Goal: Transaction & Acquisition: Purchase product/service

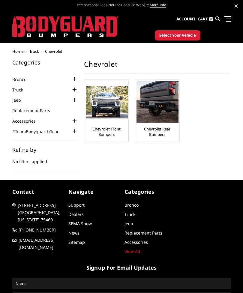
click at [104, 108] on img at bounding box center [107, 102] width 42 height 32
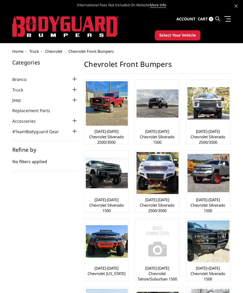
click at [206, 117] on img at bounding box center [209, 103] width 42 height 32
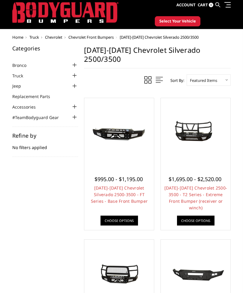
scroll to position [14, 0]
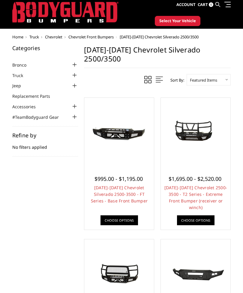
click at [204, 145] on div at bounding box center [195, 132] width 67 height 67
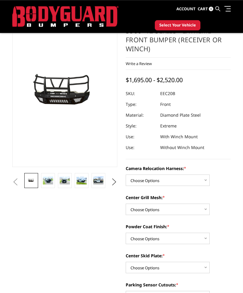
scroll to position [31, 0]
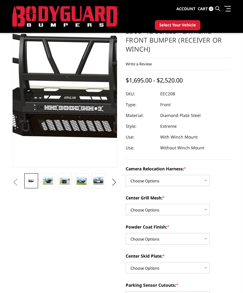
click at [52, 98] on img at bounding box center [99, 91] width 384 height 179
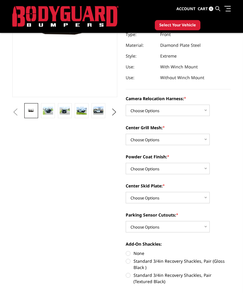
click at [200, 108] on select "Choose Options Without camera harness With camera harness" at bounding box center [168, 110] width 84 height 11
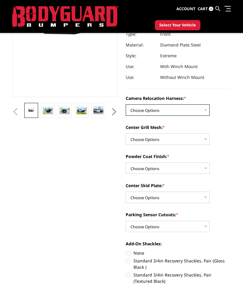
select select "3776"
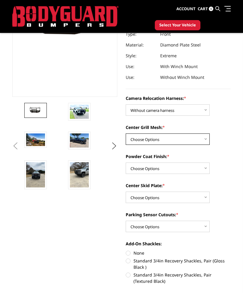
click at [200, 136] on select "Choose Options Without expanded metal With expanded metal" at bounding box center [168, 139] width 84 height 11
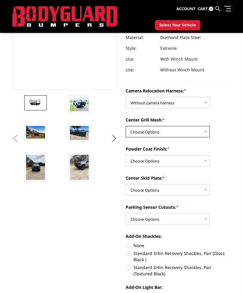
scroll to position [109, 0]
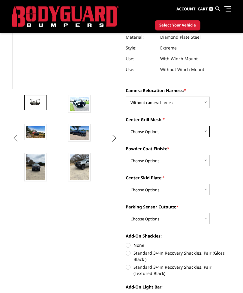
click at [203, 130] on select "Choose Options Without expanded metal With expanded metal" at bounding box center [168, 131] width 84 height 11
select select "3773"
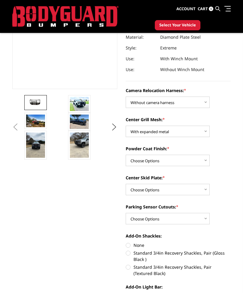
click at [80, 105] on img at bounding box center [79, 104] width 19 height 14
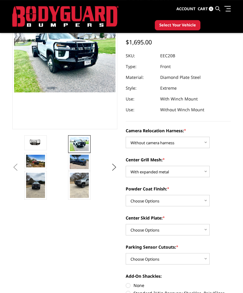
scroll to position [69, 0]
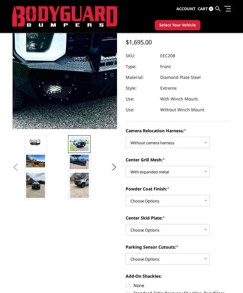
click at [70, 68] on img at bounding box center [51, 43] width 384 height 288
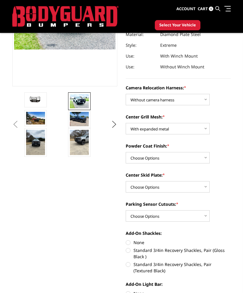
scroll to position [113, 0]
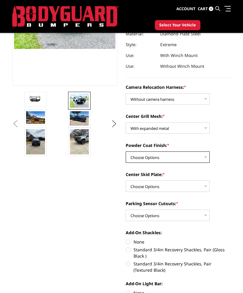
click at [198, 156] on select "Choose Options Textured Black Powder Coat Gloss Black Powder Coat Bare Metal" at bounding box center [168, 157] width 84 height 11
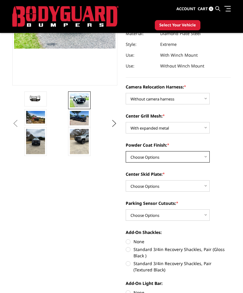
select select "3772"
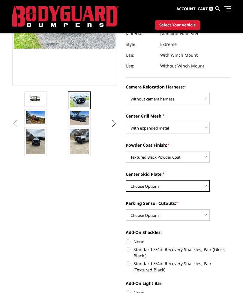
click at [204, 185] on select "Choose Options Winch Mount Skid Plate Standard Skid Plate (included) 2" Receive…" at bounding box center [168, 185] width 84 height 11
select select "3768"
click at [202, 214] on select "Choose Options Yes - With Parking Sensor Cutouts" at bounding box center [168, 214] width 84 height 11
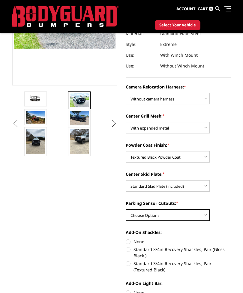
select select "3766"
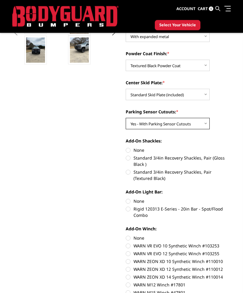
scroll to position [205, 0]
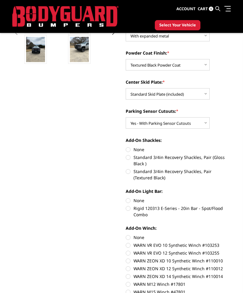
click at [129, 147] on label "None" at bounding box center [178, 149] width 105 height 6
click at [126, 147] on input "None" at bounding box center [126, 146] width 0 height 0
radio input "true"
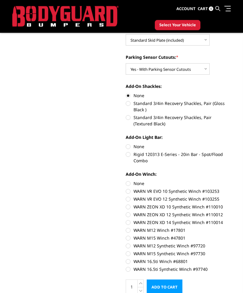
scroll to position [259, 0]
click at [128, 147] on label "None" at bounding box center [178, 146] width 105 height 6
click at [126, 143] on input "None" at bounding box center [126, 143] width 0 height 0
radio input "true"
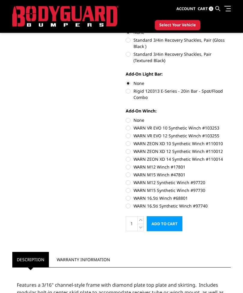
scroll to position [323, 0]
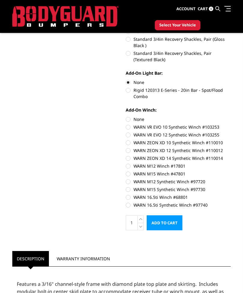
click at [129, 121] on label "None" at bounding box center [178, 119] width 105 height 6
click at [126, 116] on input "None" at bounding box center [126, 116] width 0 height 0
radio input "true"
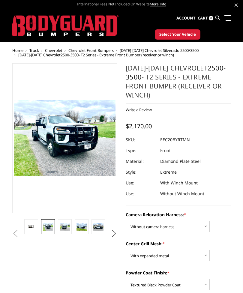
scroll to position [0, 0]
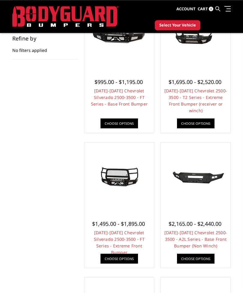
scroll to position [95, 0]
click at [110, 181] on img at bounding box center [119, 177] width 67 height 30
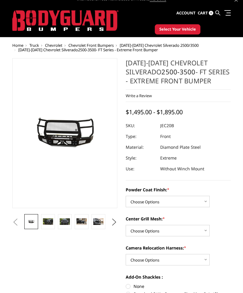
scroll to position [6, 0]
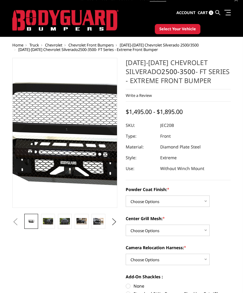
click at [60, 136] on img at bounding box center [79, 133] width 384 height 172
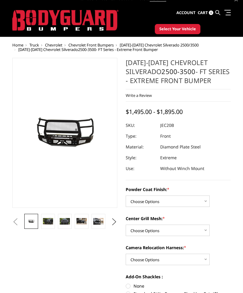
scroll to position [0, 0]
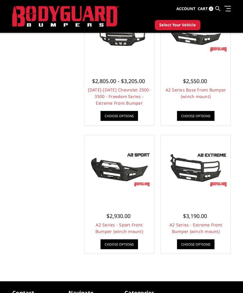
scroll to position [509, 0]
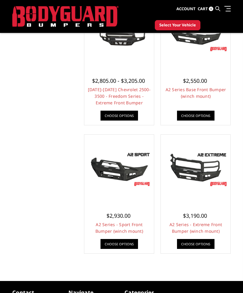
click at [197, 163] on img at bounding box center [195, 170] width 67 height 38
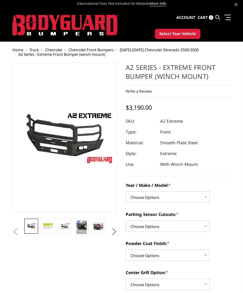
scroll to position [2, 0]
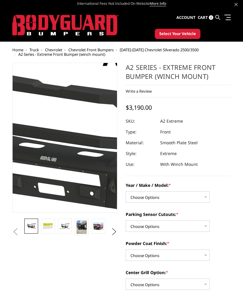
click at [55, 133] on img at bounding box center [92, 140] width 384 height 216
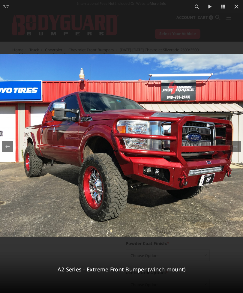
click at [237, 8] on icon at bounding box center [236, 6] width 7 height 7
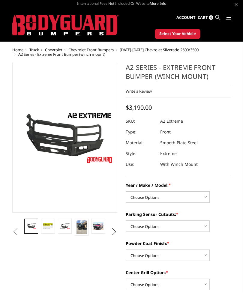
scroll to position [0, 0]
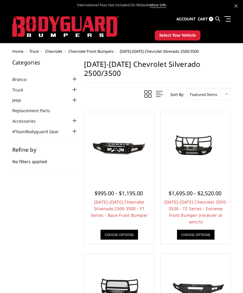
click at [195, 141] on img at bounding box center [195, 146] width 67 height 31
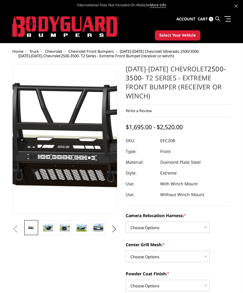
click at [55, 133] on img at bounding box center [92, 140] width 384 height 179
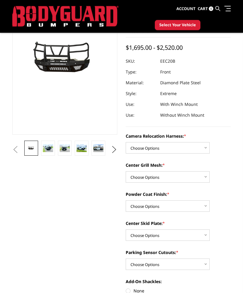
click at [202, 144] on select "Choose Options Without camera harness With camera harness" at bounding box center [168, 147] width 84 height 11
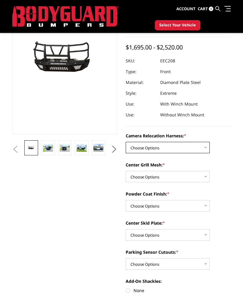
select select "3776"
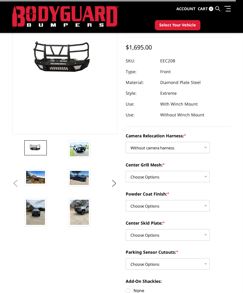
click at [200, 175] on select "Choose Options Without expanded metal With expanded metal" at bounding box center [168, 176] width 84 height 11
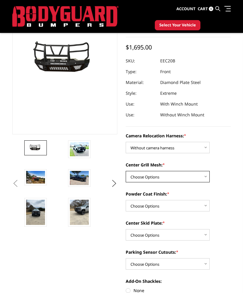
select select "3773"
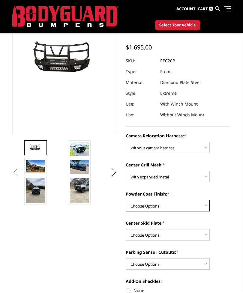
click at [202, 208] on select "Choose Options Textured Black Powder Coat Gloss Black Powder Coat Bare Metal" at bounding box center [168, 205] width 84 height 11
select select "3772"
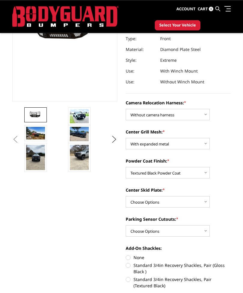
click at [201, 201] on select "Choose Options Winch Mount Skid Plate Standard Skid Plate (included) 2" Receive…" at bounding box center [168, 201] width 84 height 11
select select "3768"
click at [204, 233] on select "Choose Options Yes - With Parking Sensor Cutouts" at bounding box center [168, 230] width 84 height 11
select select "3766"
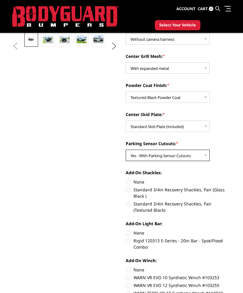
scroll to position [173, 0]
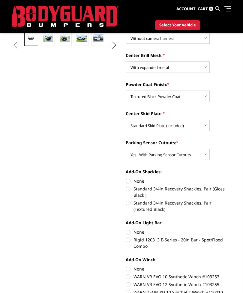
click at [131, 203] on label "Standard 3/4in Recovery Shackles, Pair (Textured Black)" at bounding box center [178, 206] width 105 height 13
click at [231, 186] on input "Standard 3/4in Recovery Shackles, Pair (Textured Black)" at bounding box center [231, 186] width 0 height 0
radio input "true"
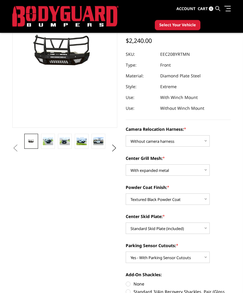
click at [126, 281] on label "None" at bounding box center [178, 284] width 105 height 6
click at [126, 281] on input "None" at bounding box center [126, 281] width 0 height 0
radio input "true"
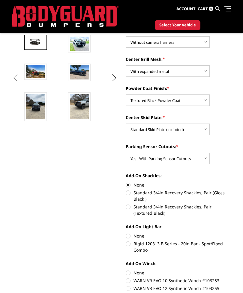
click at [126, 242] on label "Rigid 120313 E-Series - 20in Bar - Spot/Flood Combo" at bounding box center [178, 247] width 105 height 13
click at [231, 233] on input "Rigid 120313 E-Series - 20in Bar - Spot/Flood Combo" at bounding box center [231, 233] width 0 height 0
radio input "true"
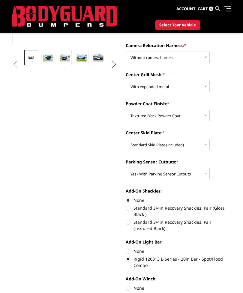
scroll to position [155, 0]
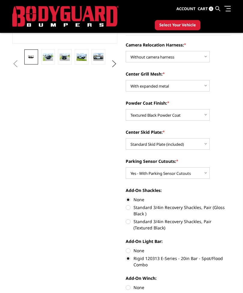
click at [125, 253] on section "2020-2023 Chevrolet 2500-3500 - T2 Series - Extreme Front Bumper (receiver or w…" at bounding box center [178, 149] width 113 height 512
click at [126, 249] on label "None" at bounding box center [178, 251] width 105 height 6
click at [126, 248] on input "None" at bounding box center [126, 248] width 0 height 0
radio input "true"
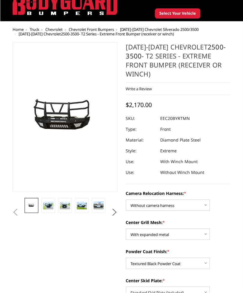
scroll to position [0, 0]
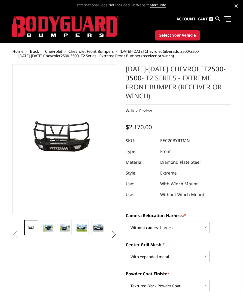
click at [176, 34] on span "Select Your Vehicle" at bounding box center [177, 35] width 37 height 6
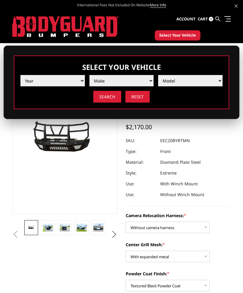
click at [43, 77] on select "Year 2025 2024 2023 2022 2021 2020 2019 2018 2017 2016 2015 2014 2013 2012 2011…" at bounding box center [52, 80] width 65 height 11
select select "yr_2020"
click at [107, 81] on select "Make Chevrolet Ford GMC Nissan Ram Toyota" at bounding box center [121, 80] width 65 height 11
select select "mk_chevrolet"
click at [195, 84] on select "Model Colorado Silverado 1500 Silverado 2500 / 3500 Silverado 4500 / 5500 / 650…" at bounding box center [190, 80] width 65 height 11
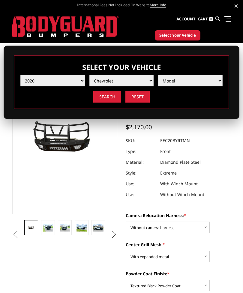
select select "md_silverado-2500-3500"
click at [106, 99] on input "Search" at bounding box center [107, 97] width 28 height 12
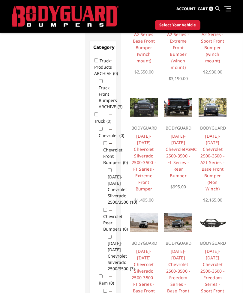
scroll to position [96, 0]
click at [179, 143] on link "[DATE]-[DATE] Chevrolet/GMC 2500-3500 - FT Series - Rear Bumper" at bounding box center [181, 155] width 31 height 45
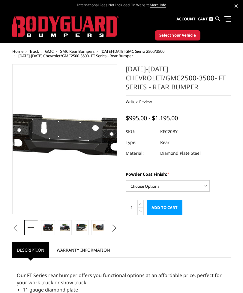
click at [53, 137] on img at bounding box center [96, 140] width 384 height 183
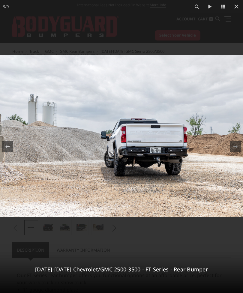
click at [235, 8] on icon at bounding box center [236, 7] width 4 height 4
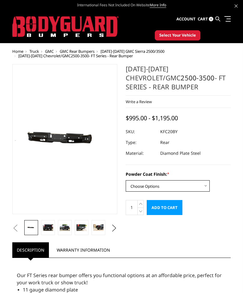
click at [202, 188] on select "Choose Options Bare Metal Gloss Black Powder Coat Textured Black Powder Coat" at bounding box center [168, 185] width 84 height 11
select select "3419"
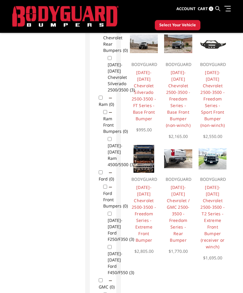
scroll to position [275, 0]
click at [176, 213] on link "[DATE]-[DATE] Chevrolet / GMC 2500-3500 - Freedom Series - Rear Bumper" at bounding box center [178, 213] width 23 height 59
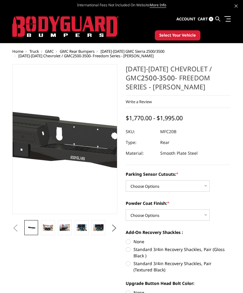
click at [58, 132] on img at bounding box center [82, 141] width 384 height 183
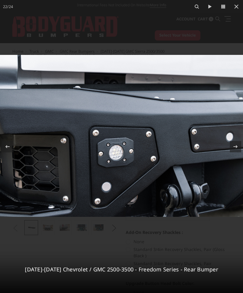
click at [235, 6] on icon at bounding box center [236, 6] width 7 height 7
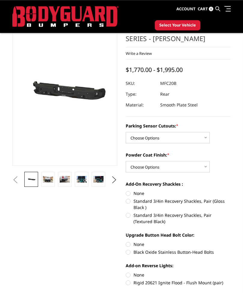
scroll to position [32, 0]
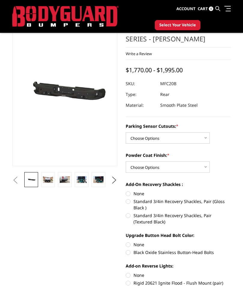
click at [200, 135] on select "Choose Options No - Without Parking Sensor Cutouts Yes - With Parking Sensor Cu…" at bounding box center [168, 137] width 84 height 11
select select "2870"
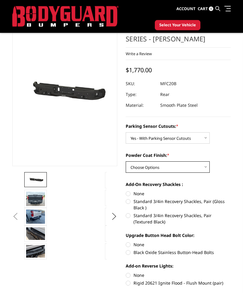
click at [201, 167] on select "Choose Options Bare Metal Texture Black Powder Coat" at bounding box center [168, 166] width 84 height 11
select select "2872"
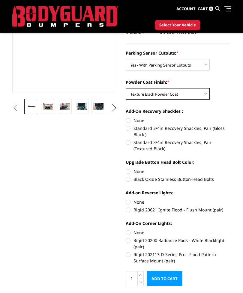
scroll to position [106, 0]
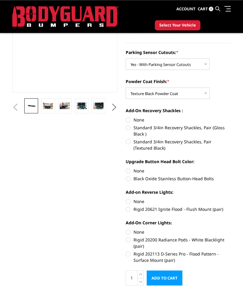
click at [131, 212] on label "Rigid 20621 Ignite Flood - Flush Mount (pair)" at bounding box center [178, 209] width 105 height 6
click at [231, 199] on input "Rigid 20621 Ignite Flood - Flush Mount (pair)" at bounding box center [231, 198] width 0 height 0
radio input "true"
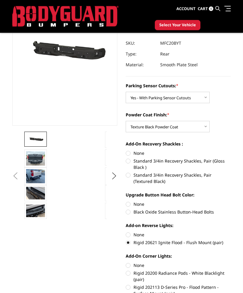
scroll to position [73, 0]
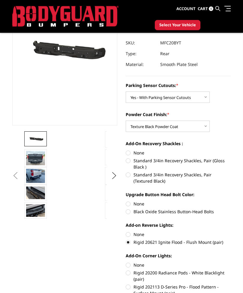
click at [130, 236] on label "None" at bounding box center [178, 234] width 105 height 6
click at [126, 232] on input "None" at bounding box center [126, 231] width 0 height 0
radio input "true"
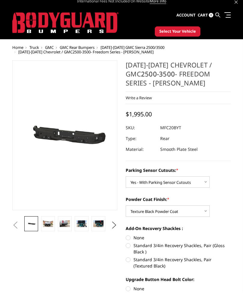
scroll to position [0, 0]
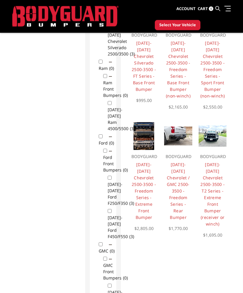
scroll to position [311, 0]
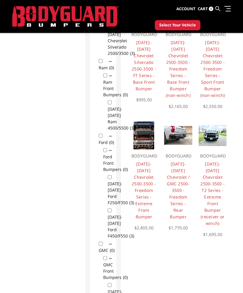
click at [142, 161] on link "[DATE]-[DATE] Chevrolet 2500-3500 - Freedom Series - Extreme Front Bumper" at bounding box center [144, 190] width 24 height 59
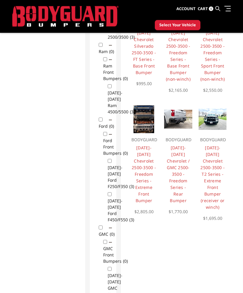
scroll to position [328, 0]
click at [215, 151] on link "[DATE]-[DATE] Chevrolet 2500-3500 - T2 Series - Extreme Front Bumper (receiver …" at bounding box center [212, 177] width 24 height 65
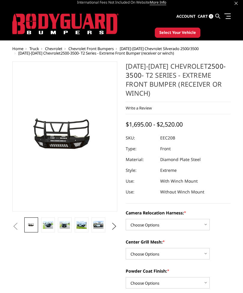
scroll to position [2, 0]
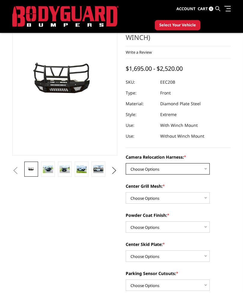
click at [203, 170] on select "Choose Options Without camera harness With camera harness" at bounding box center [168, 168] width 84 height 11
select select "3776"
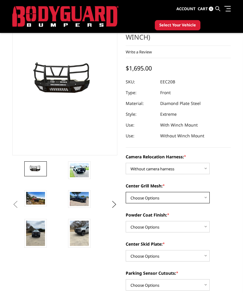
click at [203, 197] on select "Choose Options Without expanded metal With expanded metal" at bounding box center [168, 197] width 84 height 11
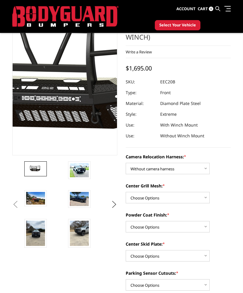
click at [61, 73] on img at bounding box center [76, 81] width 384 height 179
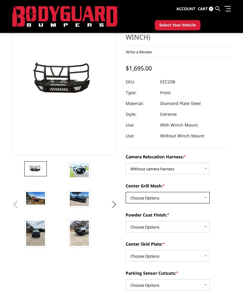
click at [202, 198] on select "Choose Options Without expanded metal With expanded metal" at bounding box center [168, 197] width 84 height 11
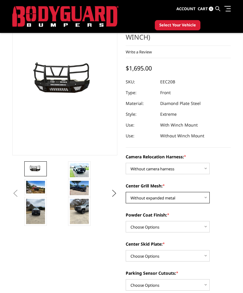
click at [206, 194] on select "Choose Options Without expanded metal With expanded metal" at bounding box center [168, 197] width 84 height 11
select select "3773"
click at [200, 227] on select "Choose Options Textured Black Powder Coat Gloss Black Powder Coat Bare Metal" at bounding box center [168, 226] width 84 height 11
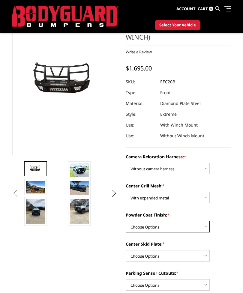
select select "3772"
click at [196, 255] on select "Choose Options Winch Mount Skid Plate Standard Skid Plate (included) 2" Receive…" at bounding box center [168, 255] width 84 height 11
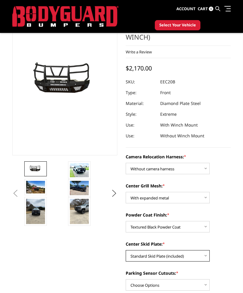
click at [194, 254] on select "Choose Options Winch Mount Skid Plate Standard Skid Plate (included) 2" Receive…" at bounding box center [168, 255] width 84 height 11
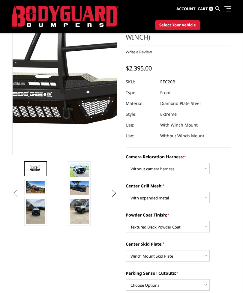
click at [71, 97] on img at bounding box center [48, 77] width 384 height 179
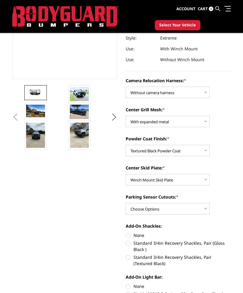
scroll to position [120, 0]
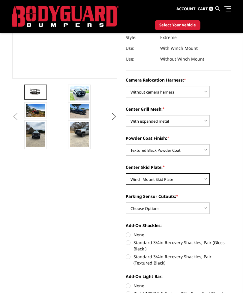
click at [198, 181] on select "Choose Options Winch Mount Skid Plate Standard Skid Plate (included) 2" Receive…" at bounding box center [168, 178] width 84 height 11
select select "3768"
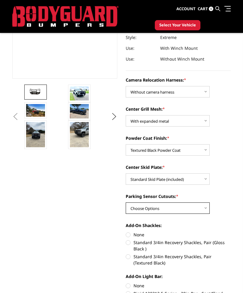
click at [207, 209] on select "Choose Options Yes - With Parking Sensor Cutouts" at bounding box center [168, 208] width 84 height 11
select select "3766"
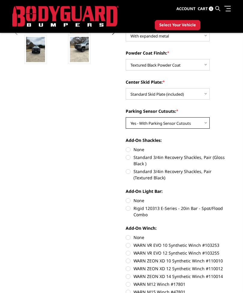
scroll to position [206, 0]
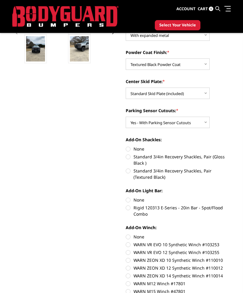
click at [130, 172] on label "Standard 3/4in Recovery Shackles, Pair (Textured Black)" at bounding box center [178, 174] width 105 height 13
click at [231, 154] on input "Standard 3/4in Recovery Shackles, Pair (Textured Black)" at bounding box center [231, 154] width 0 height 0
radio input "true"
click at [131, 199] on label "None" at bounding box center [178, 200] width 105 height 6
click at [126, 197] on input "None" at bounding box center [126, 197] width 0 height 0
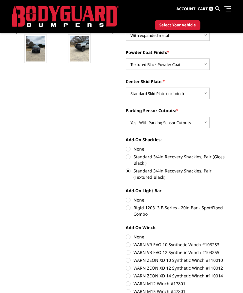
radio input "true"
click at [129, 238] on label "None" at bounding box center [178, 237] width 105 height 6
click at [126, 234] on input "None" at bounding box center [126, 234] width 0 height 0
radio input "true"
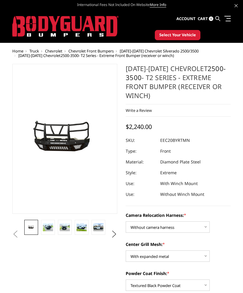
scroll to position [0, 0]
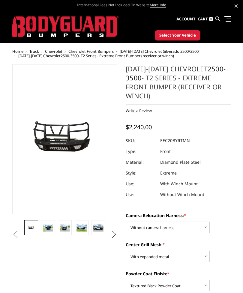
click at [180, 33] on span "Select Your Vehicle" at bounding box center [177, 35] width 37 height 6
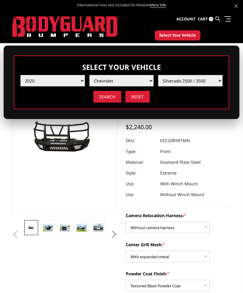
click at [107, 98] on input "Search" at bounding box center [107, 97] width 28 height 12
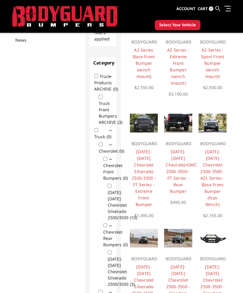
scroll to position [86, 0]
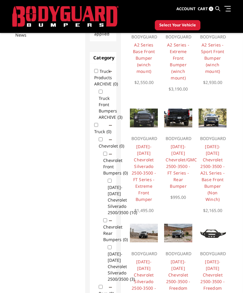
click at [179, 156] on link "[DATE]-[DATE] Chevrolet/GMC 2500-3500 - FT Series - Rear Bumper" at bounding box center [181, 166] width 31 height 45
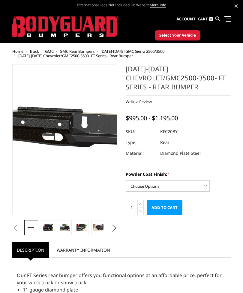
click at [38, 164] on img at bounding box center [137, 134] width 384 height 183
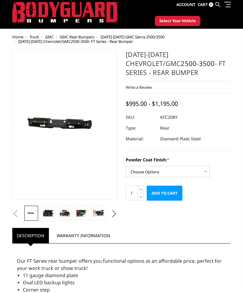
scroll to position [15, 0]
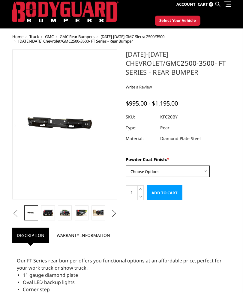
click at [203, 170] on select "Choose Options Bare Metal Gloss Black Powder Coat Textured Black Powder Coat" at bounding box center [168, 171] width 84 height 11
select select "3419"
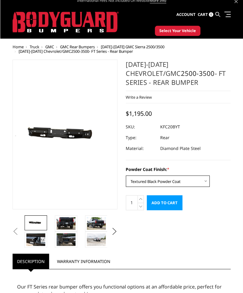
scroll to position [0, 0]
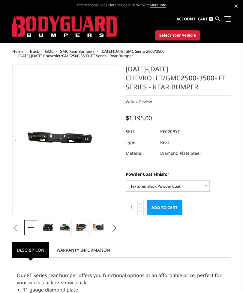
click at [161, 208] on input "Add to Cart" at bounding box center [165, 207] width 36 height 15
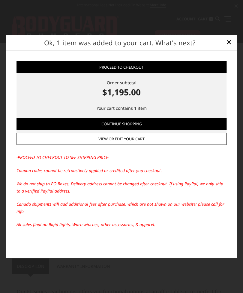
click at [131, 126] on link "Continue Shopping" at bounding box center [122, 124] width 210 height 12
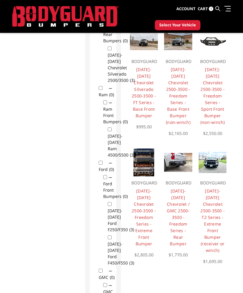
scroll to position [285, 0]
click at [213, 189] on link "[DATE]-[DATE] Chevrolet 2500-3500 - T2 Series - Extreme Front Bumper (receiver …" at bounding box center [212, 220] width 24 height 65
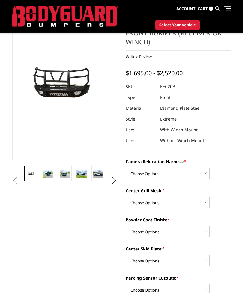
scroll to position [39, 0]
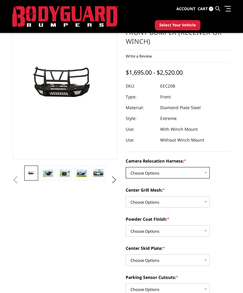
click at [203, 171] on select "Choose Options Without camera harness With camera harness" at bounding box center [168, 172] width 84 height 11
select select "3776"
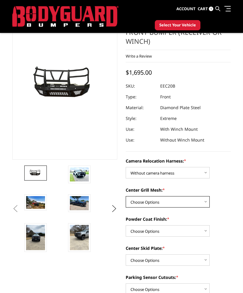
click at [203, 200] on select "Choose Options Without expanded metal With expanded metal" at bounding box center [168, 201] width 84 height 11
select select "3773"
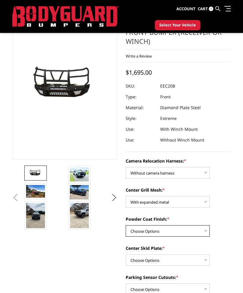
click at [198, 230] on select "Choose Options Textured Black Powder Coat Gloss Black Powder Coat Bare Metal" at bounding box center [168, 230] width 84 height 11
select select "3772"
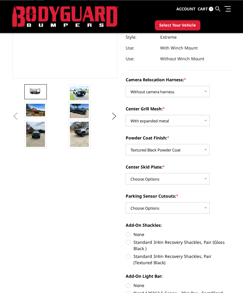
click at [204, 177] on select "Choose Options Winch Mount Skid Plate Standard Skid Plate (included) 2" Receive…" at bounding box center [168, 178] width 84 height 11
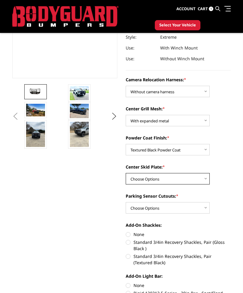
select select "3768"
click at [200, 206] on select "Choose Options Yes - With Parking Sensor Cutouts" at bounding box center [168, 207] width 84 height 11
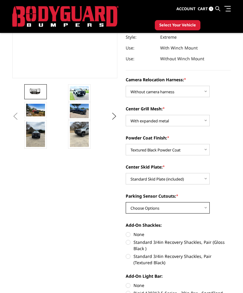
select select "3766"
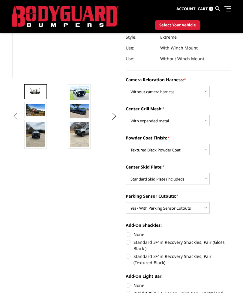
click at [128, 257] on label "Standard 3/4in Recovery Shackles, Pair (Textured Black)" at bounding box center [178, 259] width 105 height 13
click at [231, 239] on input "Standard 3/4in Recovery Shackles, Pair (Textured Black)" at bounding box center [231, 239] width 0 height 0
radio input "true"
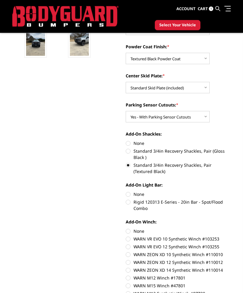
scroll to position [212, 0]
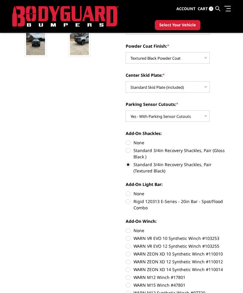
click at [129, 194] on label "None" at bounding box center [178, 194] width 105 height 6
click at [126, 191] on input "None" at bounding box center [126, 191] width 0 height 0
radio input "true"
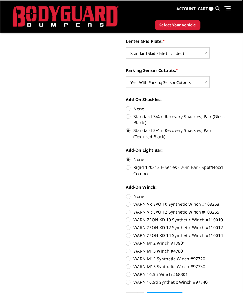
scroll to position [245, 0]
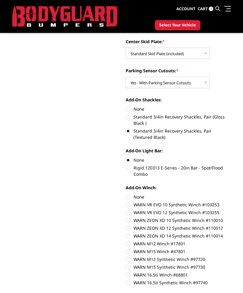
click at [131, 195] on label "None" at bounding box center [178, 197] width 105 height 6
click at [126, 194] on input "None" at bounding box center [126, 194] width 0 height 0
radio input "true"
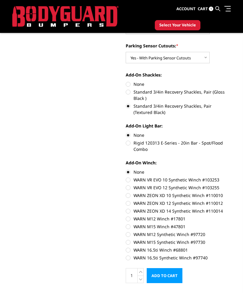
scroll to position [272, 0]
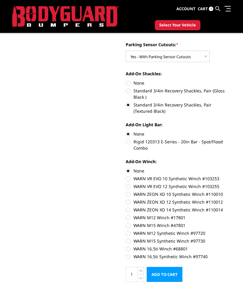
click at [164, 277] on input "Add to Cart" at bounding box center [165, 274] width 36 height 15
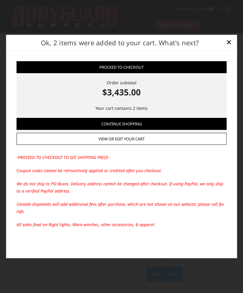
click at [42, 145] on link "View or edit your cart" at bounding box center [122, 139] width 210 height 12
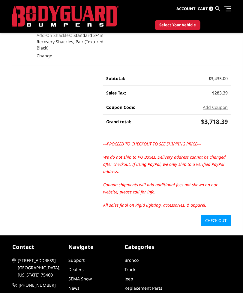
scroll to position [202, 0]
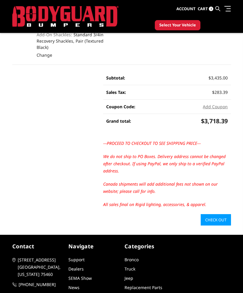
click at [215, 214] on link "Check out" at bounding box center [216, 219] width 30 height 11
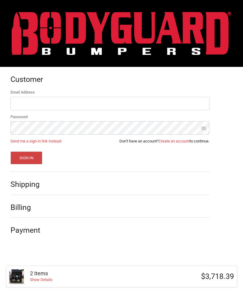
click at [168, 140] on link "Create an account" at bounding box center [174, 141] width 31 height 5
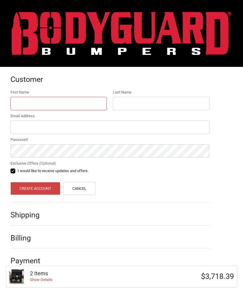
click at [17, 98] on input "First Name" at bounding box center [59, 104] width 97 height 14
type input "[PERSON_NAME]"
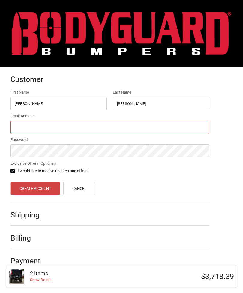
type input "[EMAIL_ADDRESS][DOMAIN_NAME]"
click at [14, 169] on label "I would like to receive updates and offers." at bounding box center [110, 171] width 199 height 5
click at [11, 168] on input "I would like to receive updates and offers." at bounding box center [11, 168] width 0 height 0
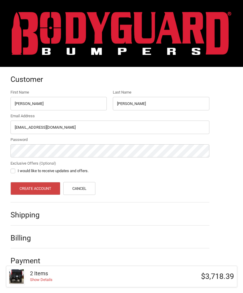
checkbox input "false"
click at [32, 190] on button "Create Account" at bounding box center [36, 188] width 50 height 13
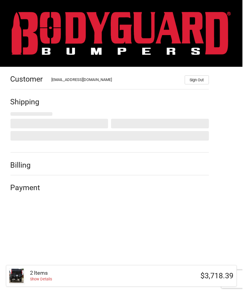
select select "US"
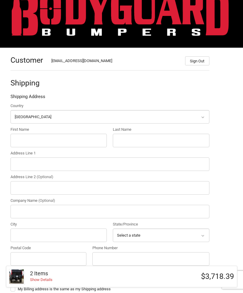
scroll to position [19, 0]
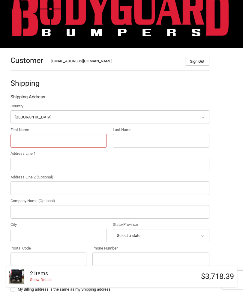
click at [33, 146] on input "First Name" at bounding box center [59, 141] width 97 height 14
type input "[PERSON_NAME]"
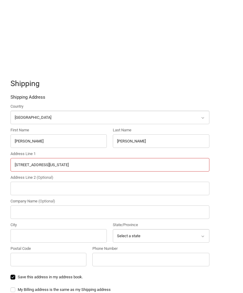
scroll to position [98, 0]
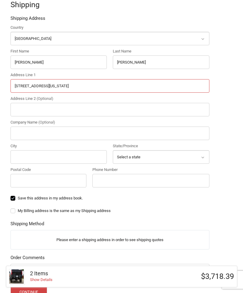
type input "[STREET_ADDRESS][US_STATE]"
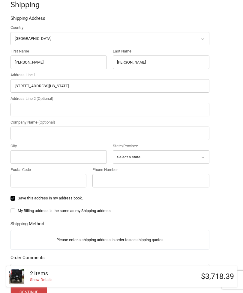
click at [24, 152] on input "City" at bounding box center [59, 157] width 97 height 14
type input "[GEOGRAPHIC_DATA]"
click at [164, 155] on select "Select a state [US_STATE] [US_STATE] [US_STATE] [US_STATE] [US_STATE] Armed For…" at bounding box center [161, 157] width 97 height 14
select select "GA"
click at [27, 180] on input "Postal Code" at bounding box center [49, 181] width 76 height 14
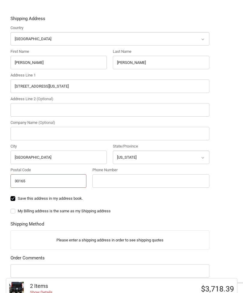
scroll to position [110, 0]
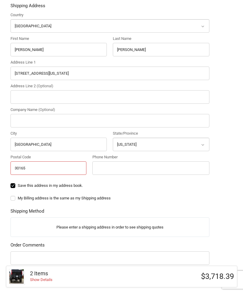
type input "30165"
click at [135, 169] on input "Phone Number" at bounding box center [150, 168] width 117 height 14
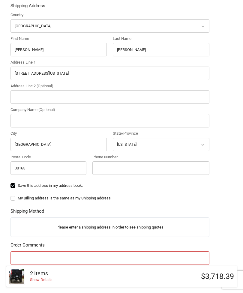
scroll to position [183, 0]
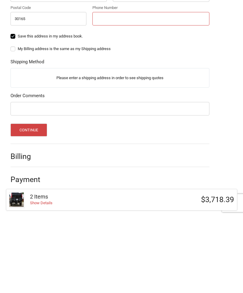
click at [141, 89] on input "Phone Number" at bounding box center [150, 96] width 117 height 14
click at [146, 89] on input "Phone Number" at bounding box center [150, 96] width 117 height 14
click at [174, 89] on input "Phone Number" at bounding box center [150, 96] width 117 height 14
type input "4707914365"
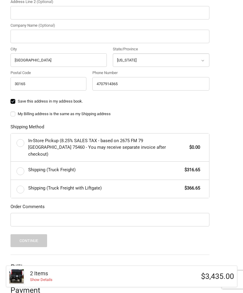
scroll to position [198, 0]
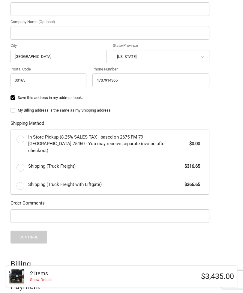
click at [22, 158] on label "Shipping (Truck Freight) $316.65" at bounding box center [110, 167] width 198 height 18
click at [11, 158] on input "Shipping (Truck Freight) $316.65" at bounding box center [11, 158] width 0 height 0
radio input "true"
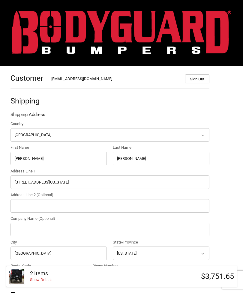
scroll to position [0, 0]
